Goal: Transaction & Acquisition: Purchase product/service

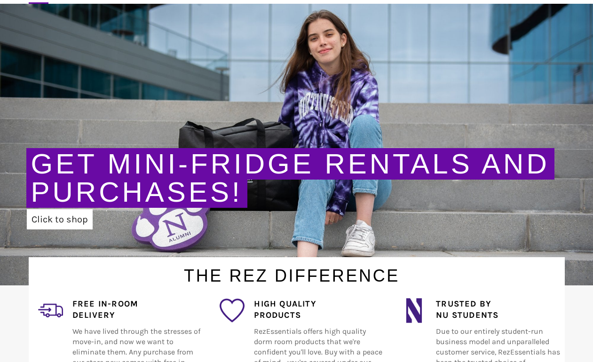
scroll to position [4, 0]
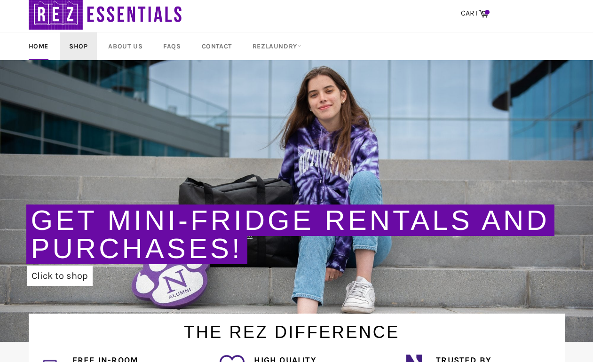
click at [79, 44] on link "Shop" at bounding box center [78, 46] width 37 height 28
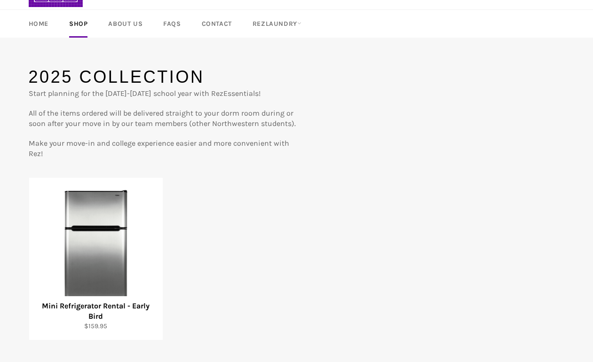
scroll to position [40, 0]
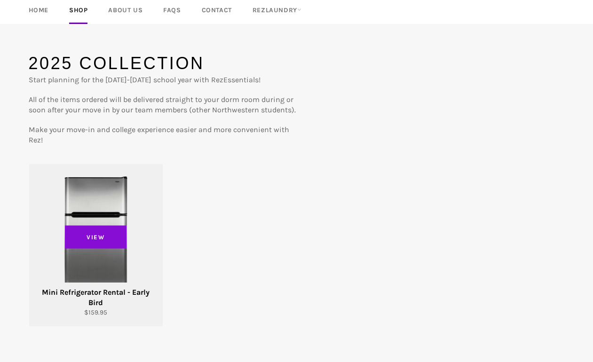
click at [92, 243] on span "View" at bounding box center [96, 237] width 62 height 24
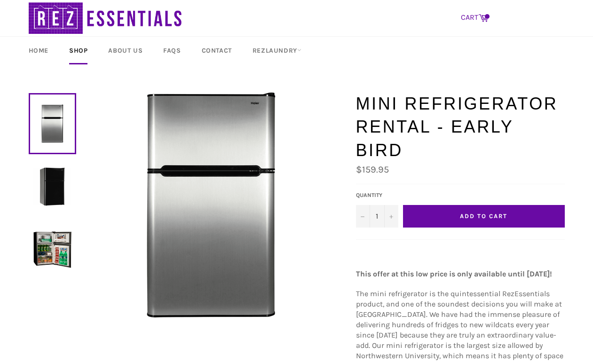
click at [477, 19] on link "CART Cart" at bounding box center [474, 18] width 37 height 20
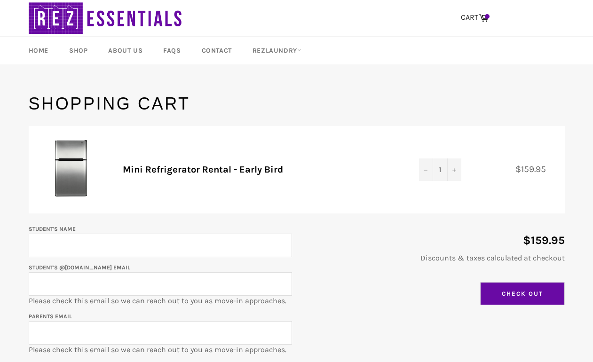
click at [499, 293] on input "Check Out" at bounding box center [522, 294] width 85 height 24
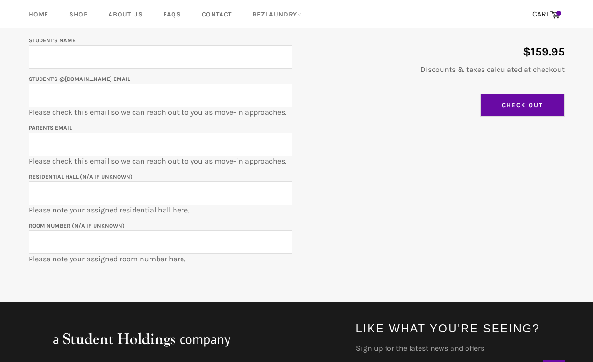
scroll to position [262, 0]
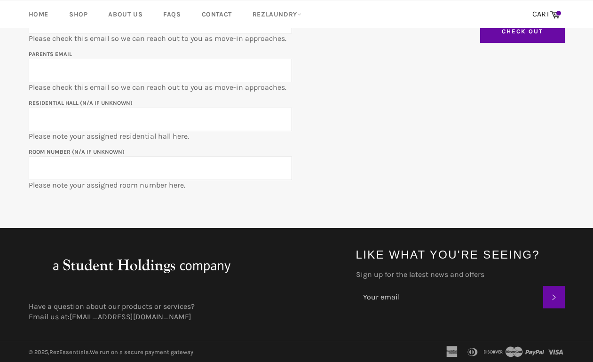
click at [454, 352] on icon at bounding box center [451, 351] width 11 height 11
click at [474, 352] on icon at bounding box center [472, 351] width 19 height 11
click at [487, 353] on icon at bounding box center [493, 351] width 19 height 11
click at [501, 352] on icon at bounding box center [493, 351] width 19 height 11
click at [520, 351] on icon at bounding box center [513, 351] width 19 height 11
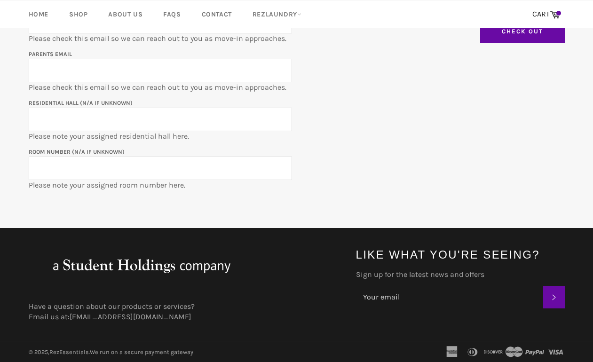
scroll to position [0, 0]
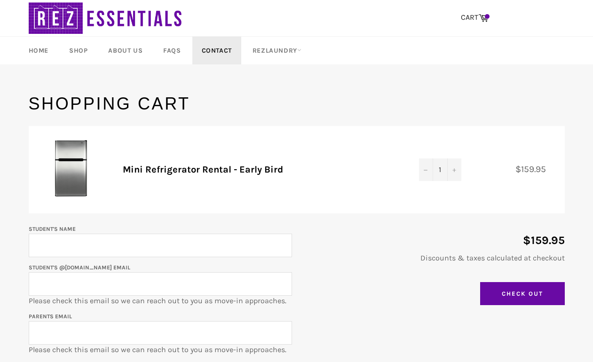
click at [217, 50] on link "Contact" at bounding box center [216, 51] width 49 height 28
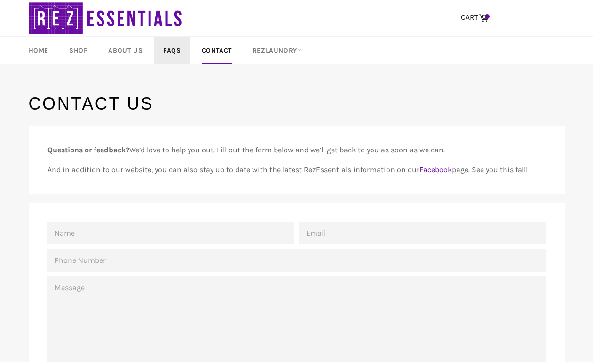
click at [180, 49] on link "FAQs" at bounding box center [172, 51] width 36 height 28
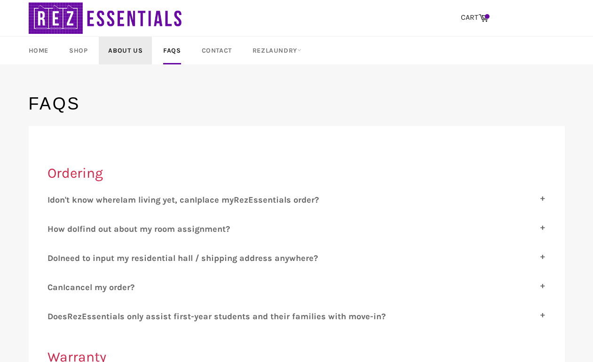
click at [122, 48] on link "About Us" at bounding box center [125, 51] width 53 height 28
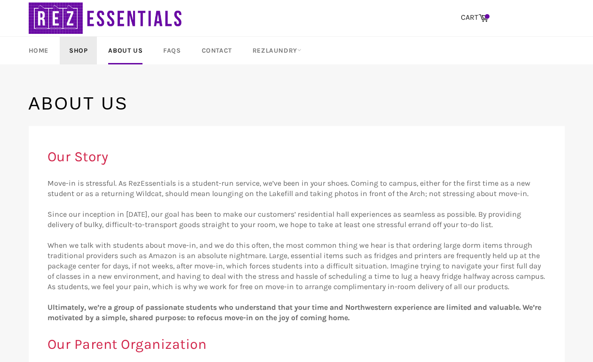
click at [79, 56] on link "Shop" at bounding box center [78, 51] width 37 height 28
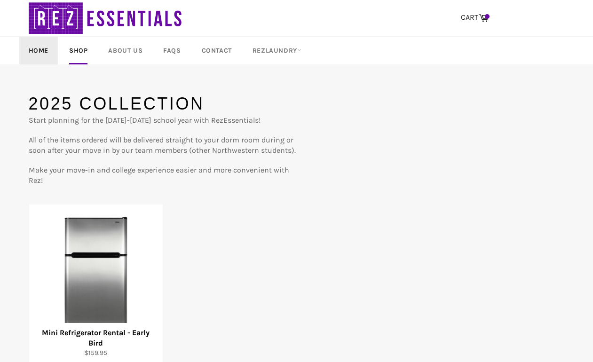
click at [47, 53] on link "Home" at bounding box center [38, 51] width 39 height 28
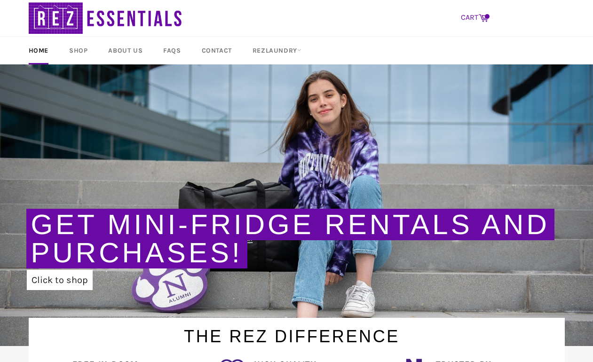
click at [482, 24] on link "CART Cart" at bounding box center [474, 18] width 37 height 20
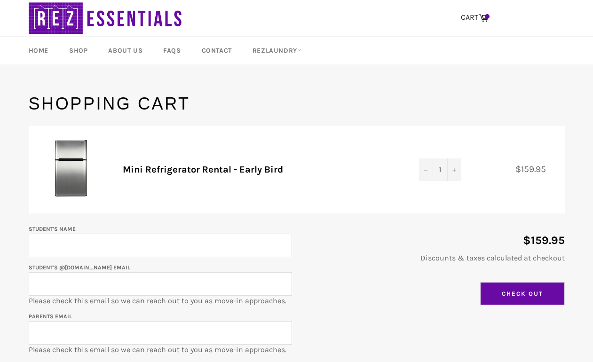
click at [521, 292] on input "Check Out" at bounding box center [522, 294] width 85 height 24
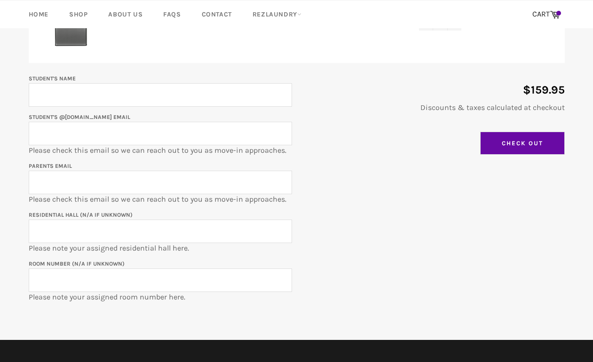
scroll to position [152, 0]
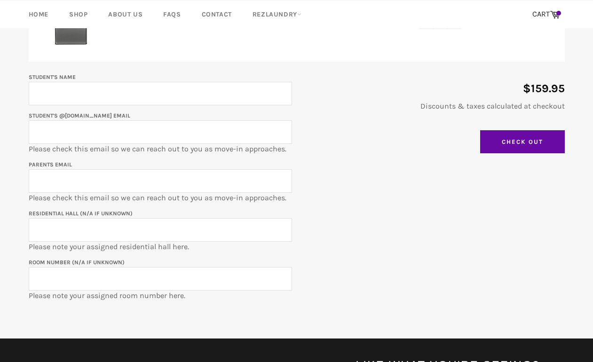
click at [172, 96] on input "Student's Name" at bounding box center [160, 94] width 263 height 24
type input "1"
click at [139, 135] on input "Student's @[DOMAIN_NAME] email" at bounding box center [160, 132] width 263 height 24
type input "1"
click at [105, 177] on input "Parents email" at bounding box center [160, 181] width 263 height 24
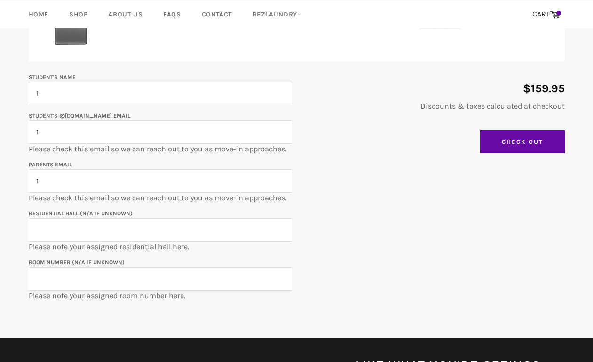
type input "1"
click at [83, 228] on input "Residential Hall (N/A if unknown)" at bounding box center [160, 230] width 263 height 24
type input "1"
click at [69, 281] on input "Room Number (N/A if unknown)" at bounding box center [160, 279] width 263 height 24
type input "1"
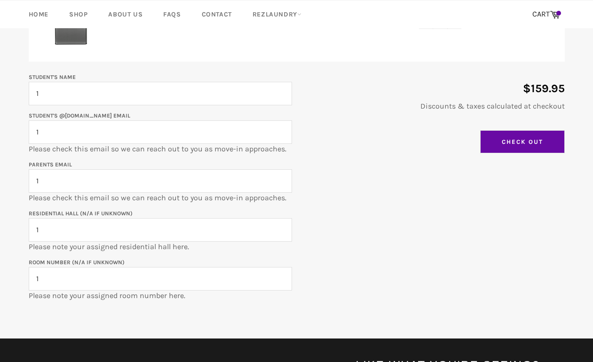
click at [512, 149] on input "Check Out" at bounding box center [522, 142] width 85 height 24
